Goal: Task Accomplishment & Management: Use online tool/utility

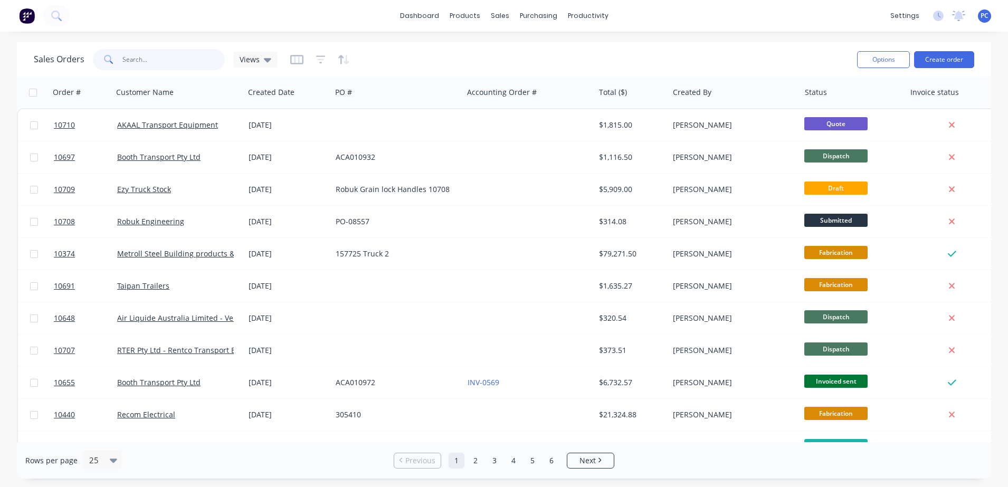
click at [140, 64] on input "text" at bounding box center [173, 59] width 103 height 21
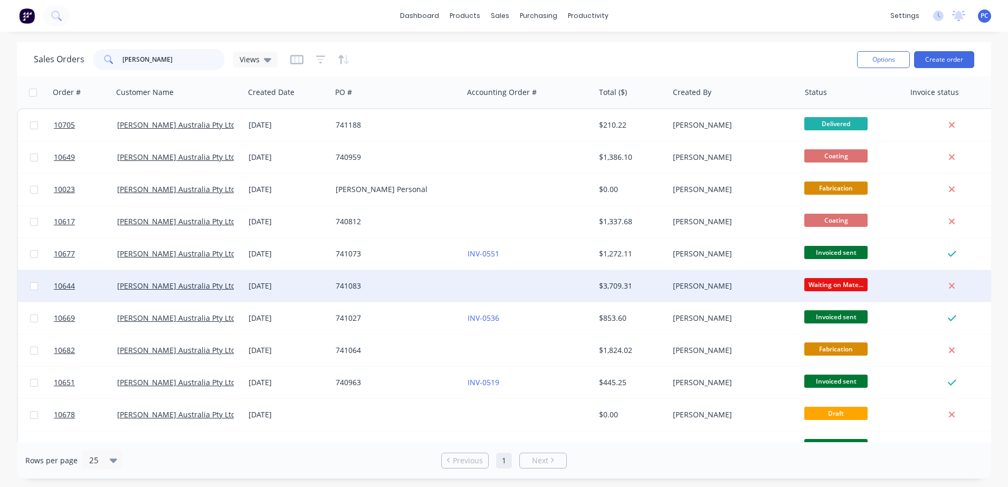
type input "[PERSON_NAME]"
click at [224, 284] on div "[PERSON_NAME] Australia Pty Ltd" at bounding box center [175, 286] width 117 height 11
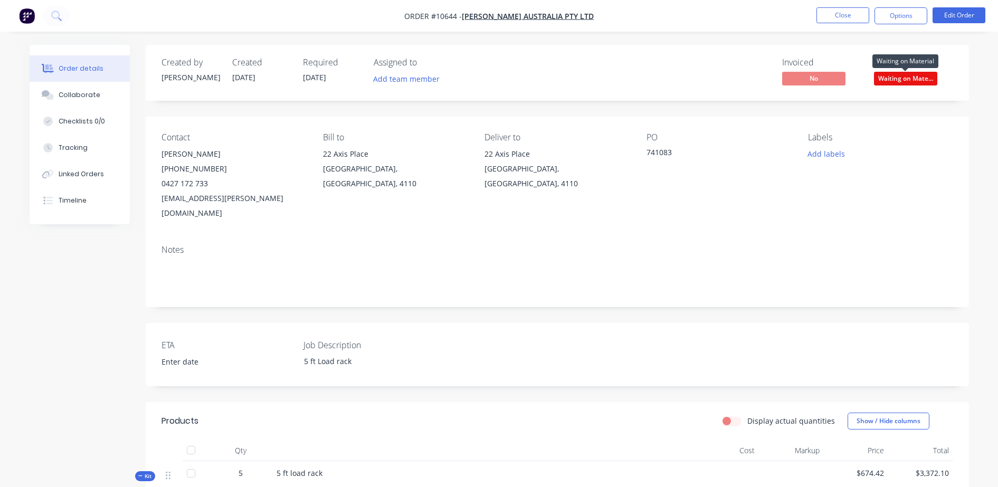
click at [912, 73] on span "Waiting on Mate..." at bounding box center [905, 78] width 63 height 13
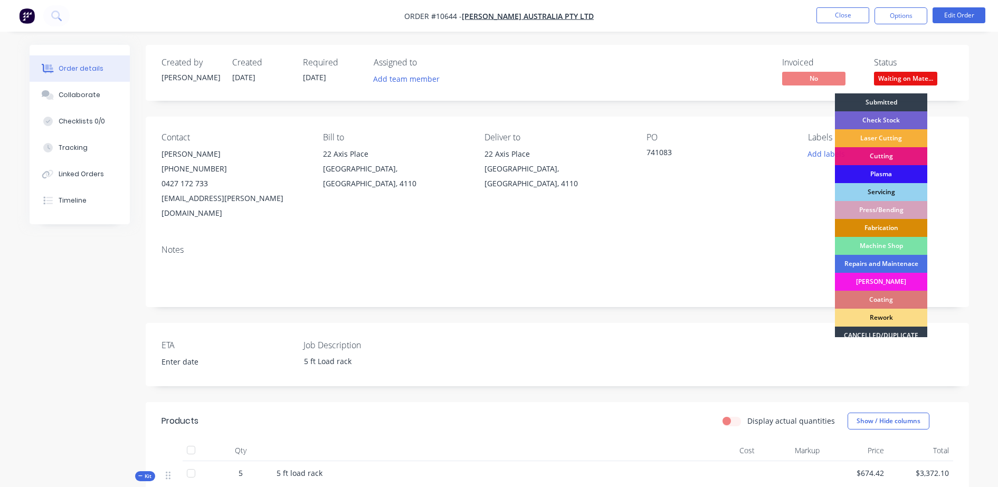
click at [862, 231] on div "Fabrication" at bounding box center [881, 228] width 92 height 18
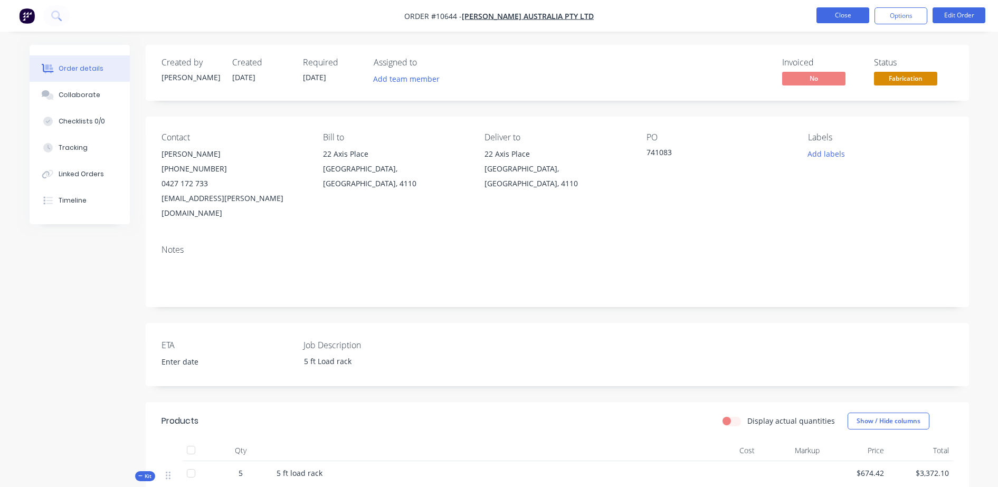
click at [850, 21] on button "Close" at bounding box center [843, 15] width 53 height 16
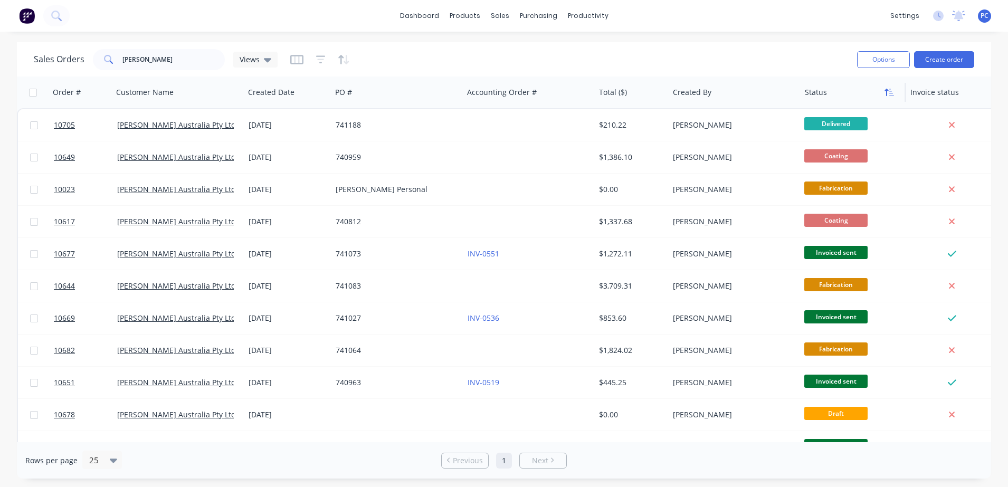
click at [889, 88] on icon "button" at bounding box center [890, 92] width 10 height 8
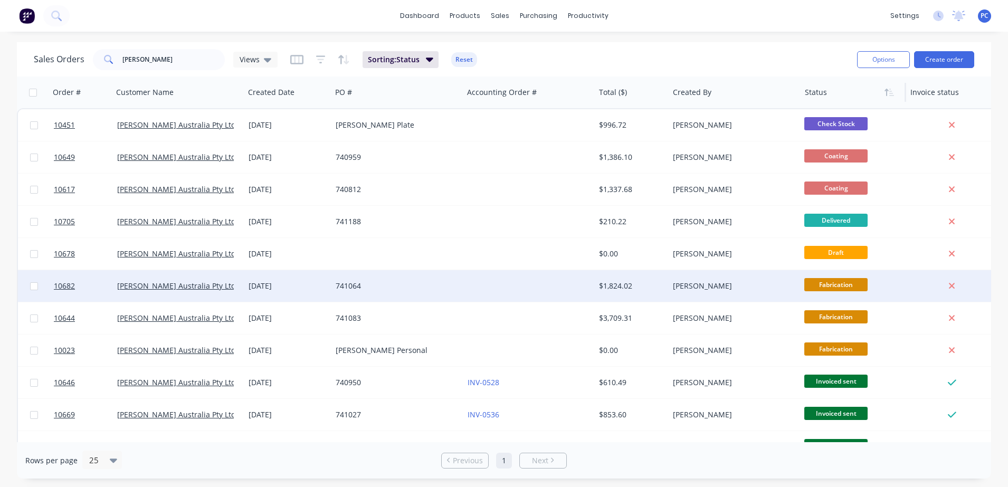
click at [441, 285] on div "741064" at bounding box center [394, 286] width 117 height 11
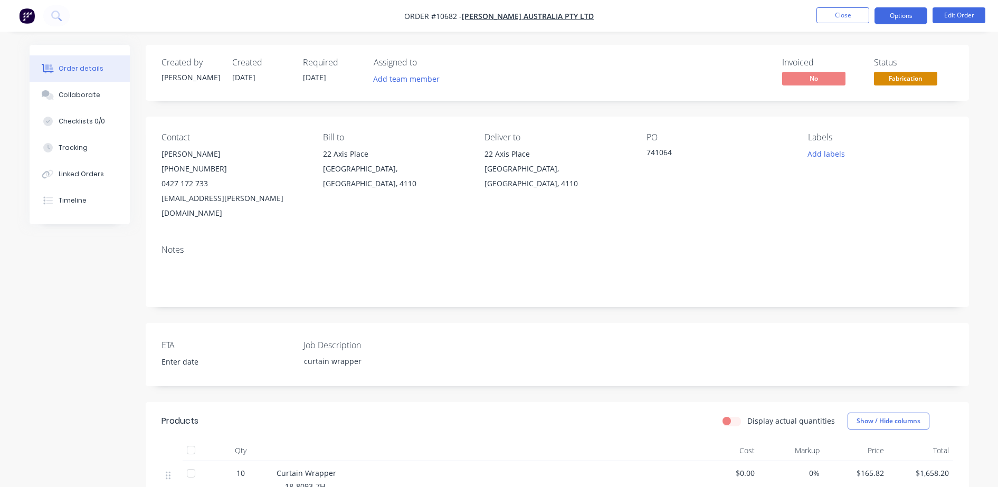
click at [895, 20] on button "Options" at bounding box center [901, 15] width 53 height 17
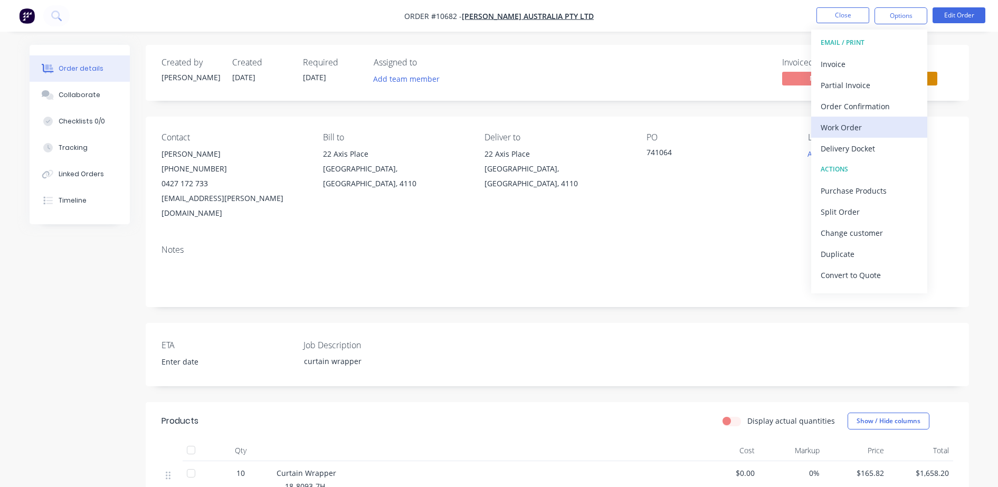
click at [835, 129] on div "Work Order" at bounding box center [869, 127] width 97 height 15
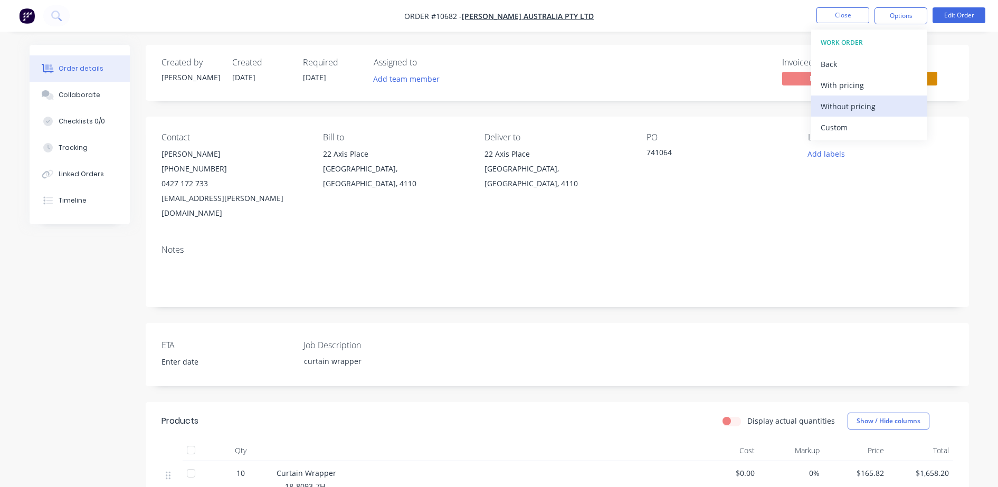
click at [837, 109] on div "Without pricing" at bounding box center [869, 106] width 97 height 15
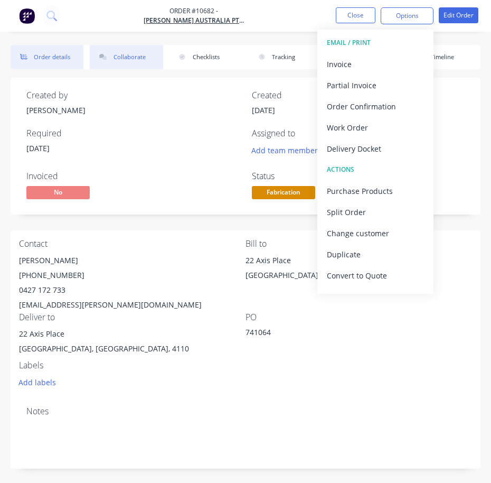
click at [115, 54] on button "Collaborate" at bounding box center [126, 57] width 73 height 24
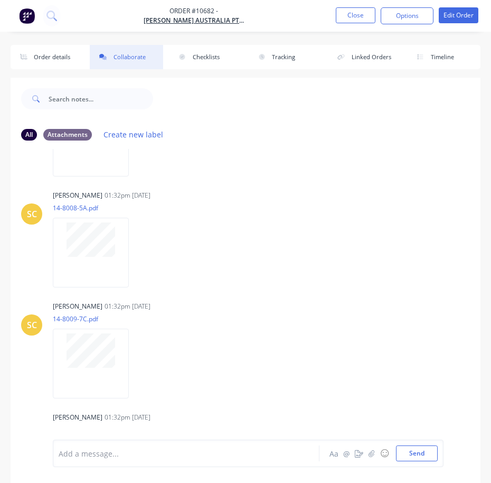
scroll to position [200, 0]
